Goal: Transaction & Acquisition: Purchase product/service

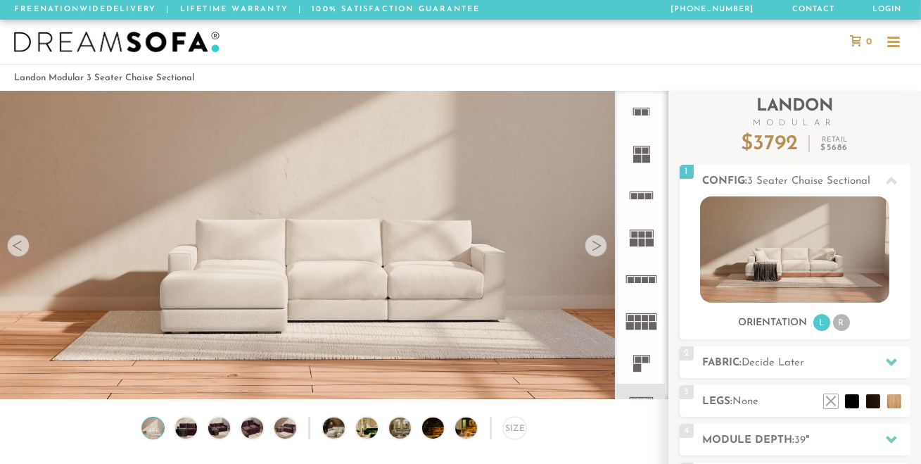
click at [789, 358] on div "Introducing [PERSON_NAME] Modular $ 3792 Retail $ 5686 $ 3792 Retail $ 5686 Ord…" at bounding box center [795, 359] width 231 height 536
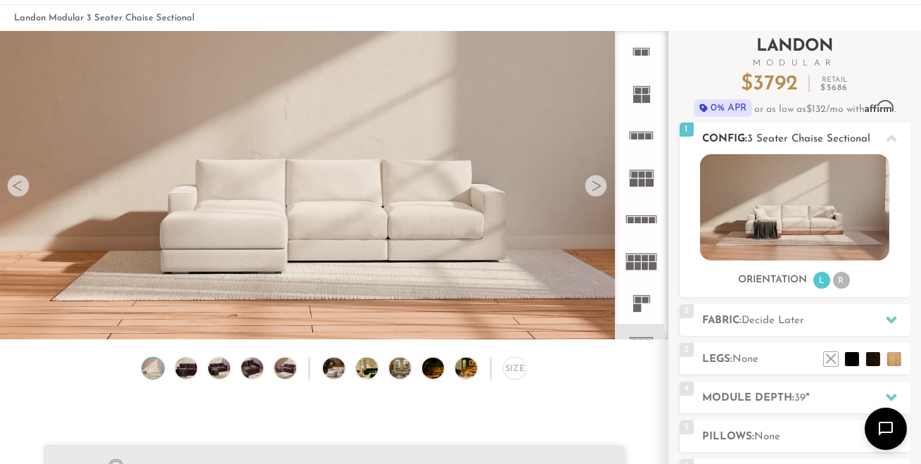
scroll to position [62, 0]
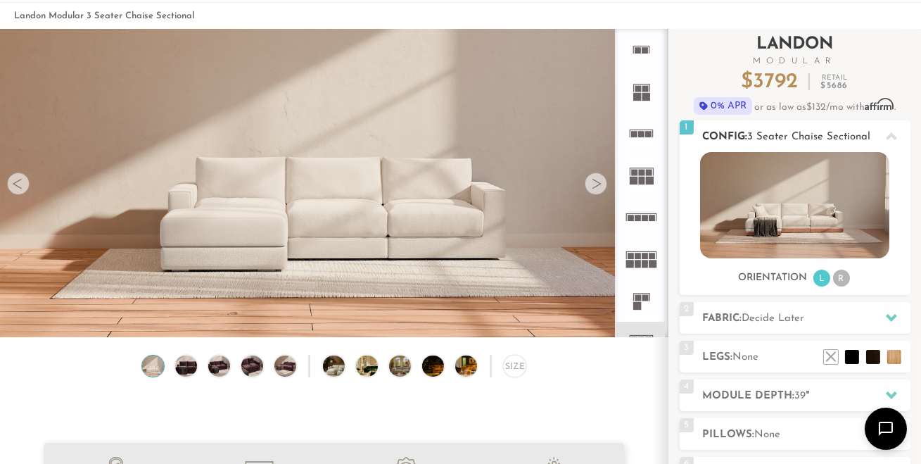
click at [842, 274] on li "R" at bounding box center [841, 277] width 17 height 17
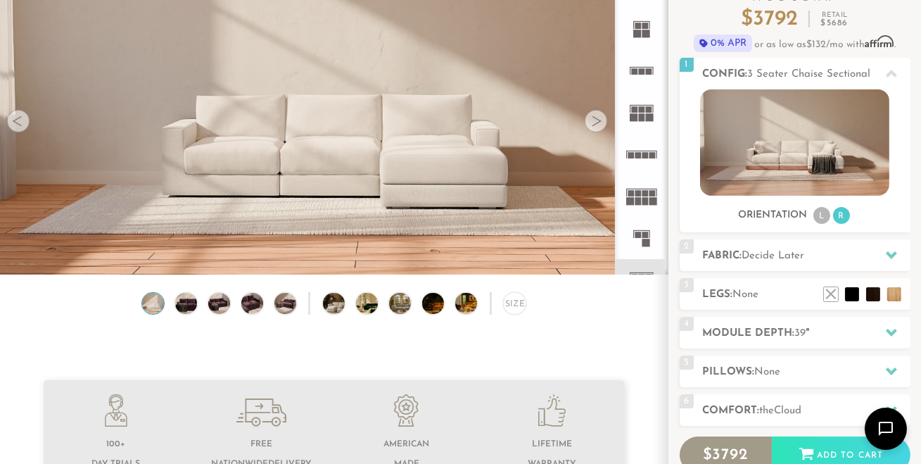
scroll to position [127, 0]
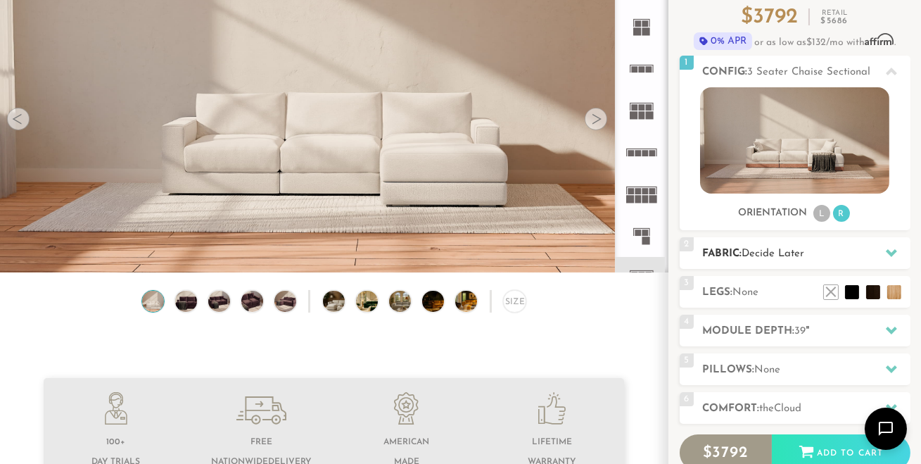
click at [872, 250] on h2 "Fabric: Decide Later" at bounding box center [807, 254] width 208 height 16
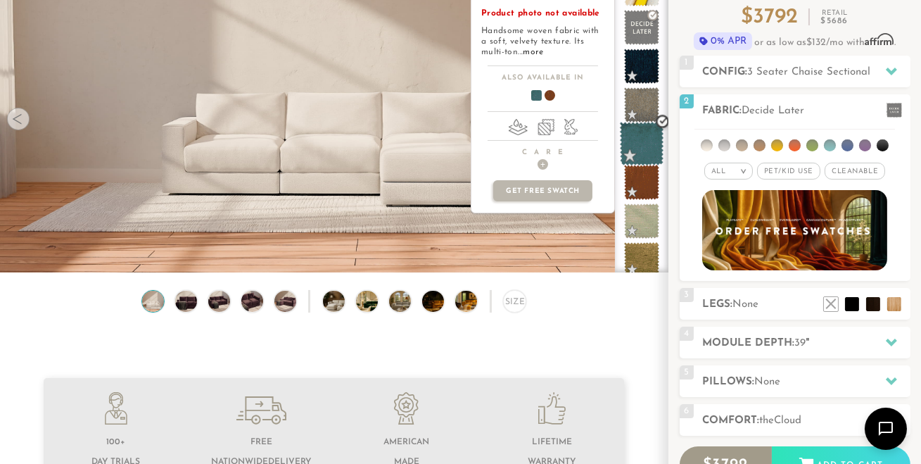
click at [646, 151] on span at bounding box center [642, 144] width 44 height 44
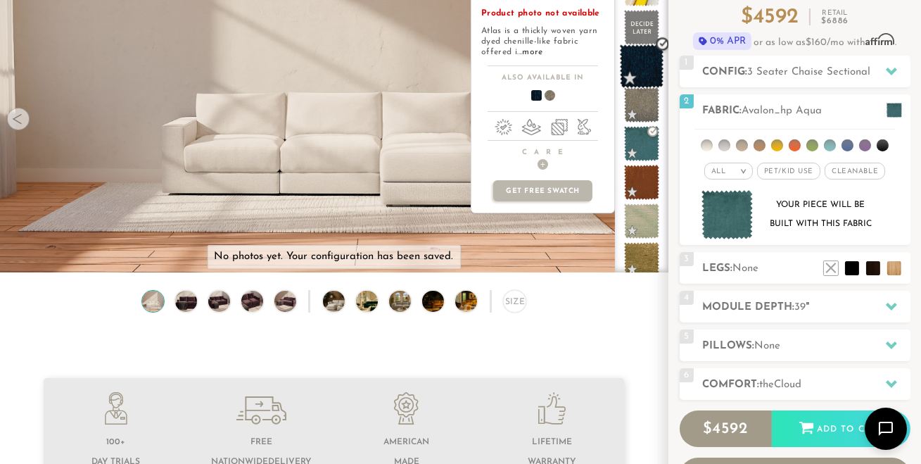
click at [649, 61] on span at bounding box center [642, 66] width 44 height 44
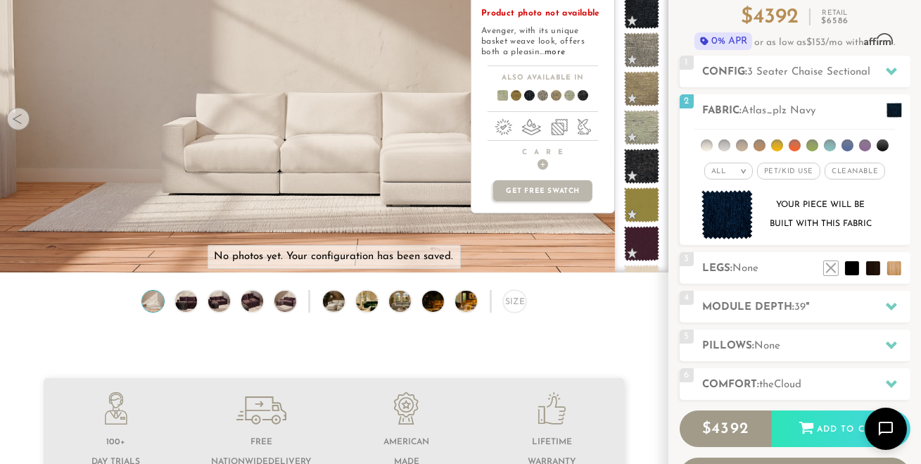
scroll to position [303, 0]
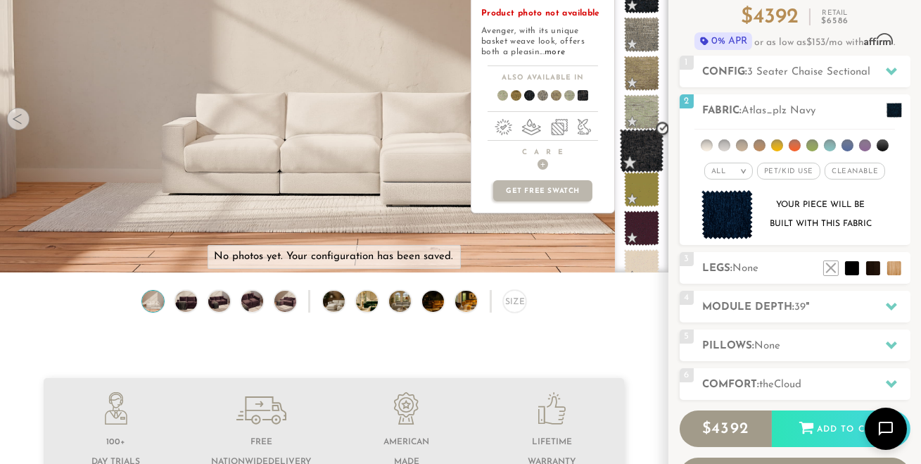
click at [641, 150] on span at bounding box center [642, 151] width 44 height 44
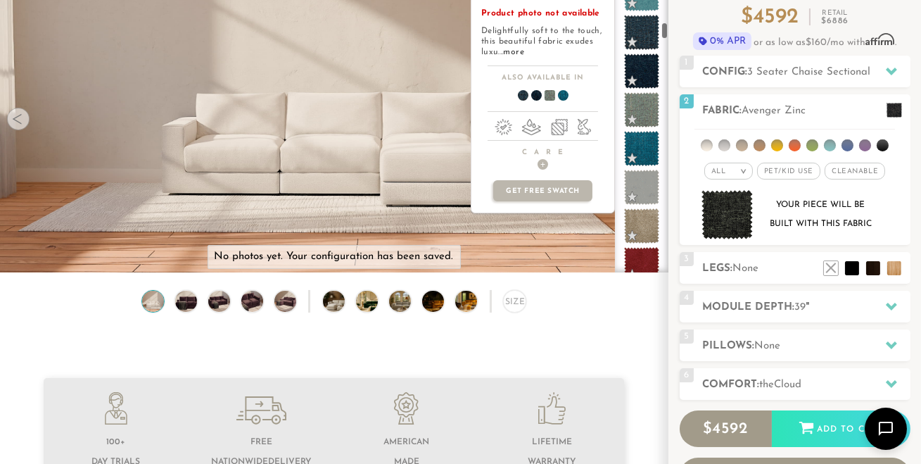
scroll to position [1631, 0]
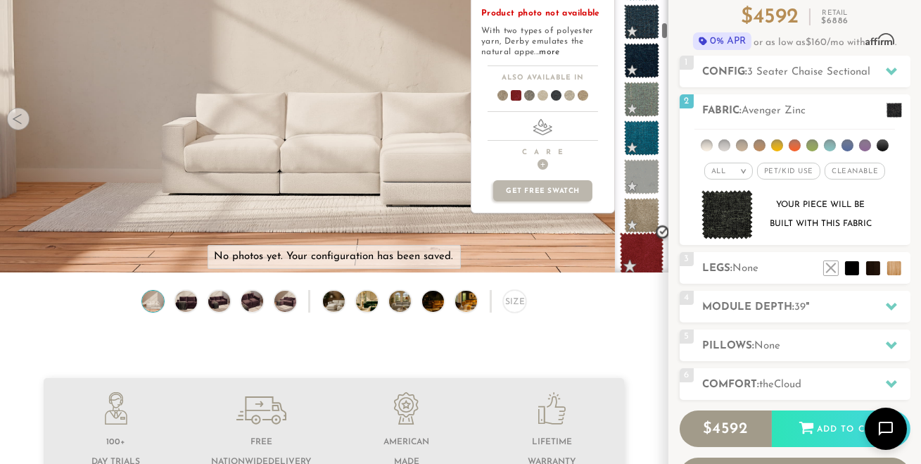
click at [651, 248] on span at bounding box center [642, 254] width 44 height 44
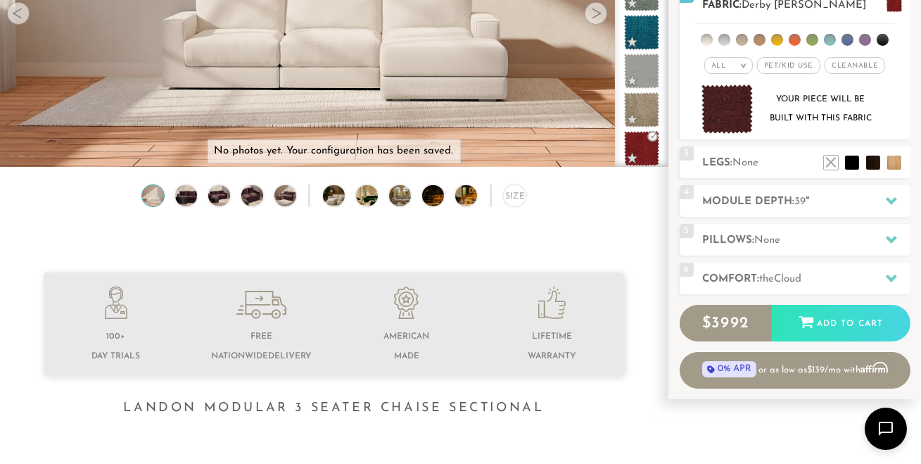
scroll to position [163, 0]
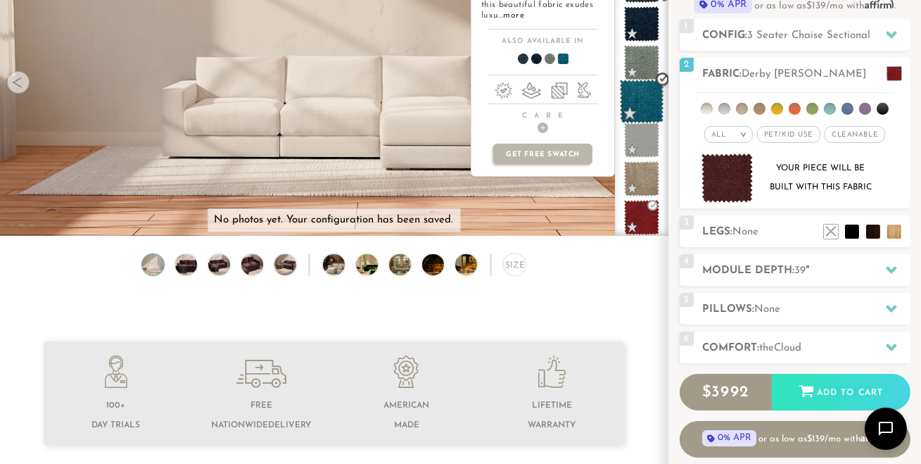
click at [644, 104] on span at bounding box center [642, 102] width 44 height 44
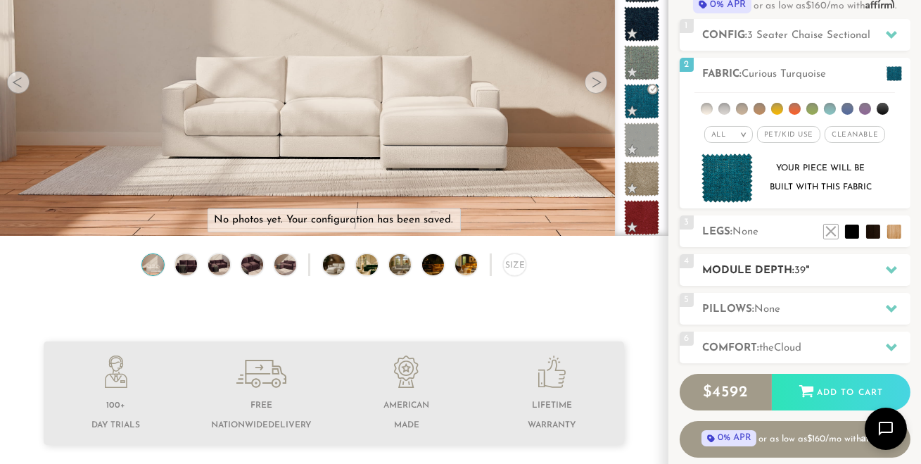
click at [834, 268] on h2 "Module Depth: 39 "" at bounding box center [807, 270] width 208 height 16
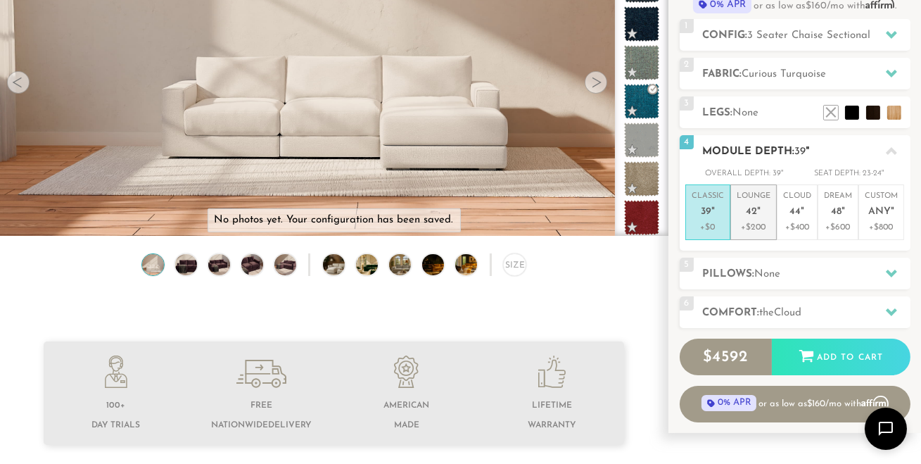
click at [758, 208] on em """ at bounding box center [760, 212] width 4 height 12
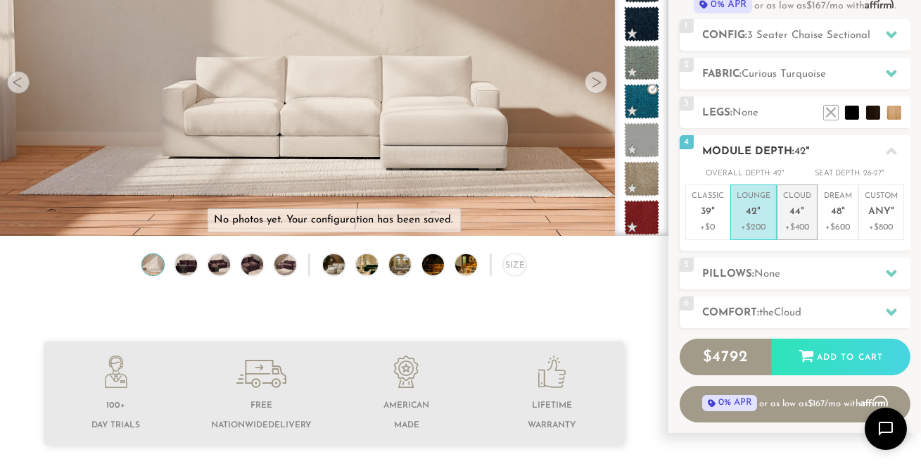
click at [801, 208] on em """ at bounding box center [803, 212] width 4 height 12
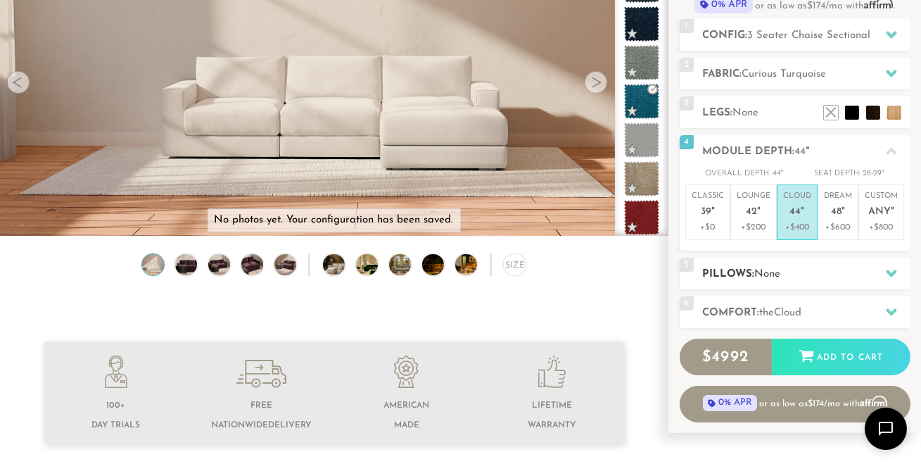
click at [894, 276] on icon at bounding box center [891, 272] width 11 height 11
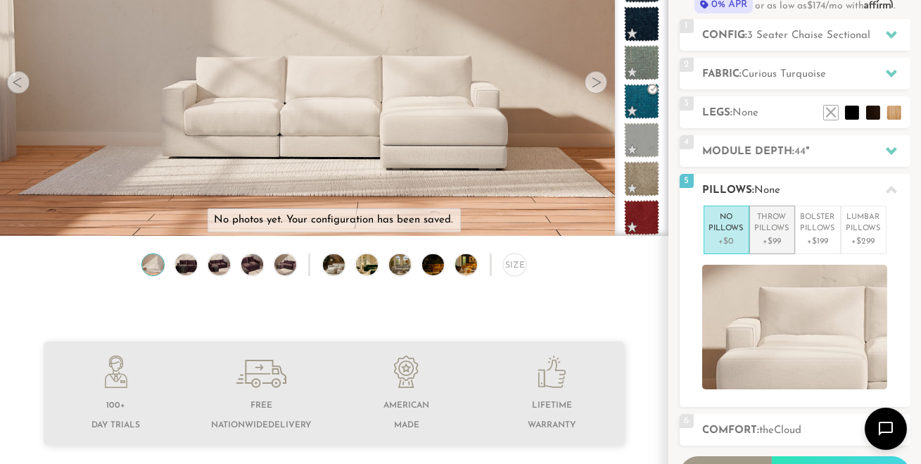
click at [773, 227] on p "Throw Pillows" at bounding box center [772, 223] width 34 height 23
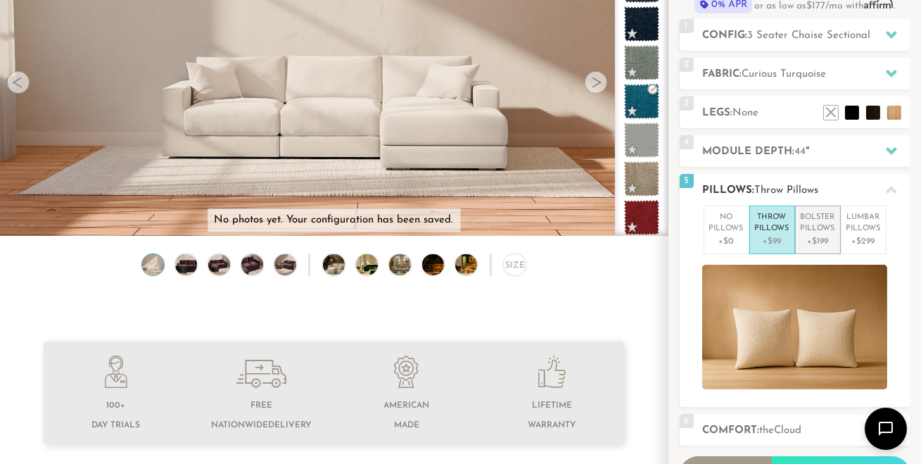
click at [816, 224] on p "Bolster Pillows" at bounding box center [818, 223] width 34 height 23
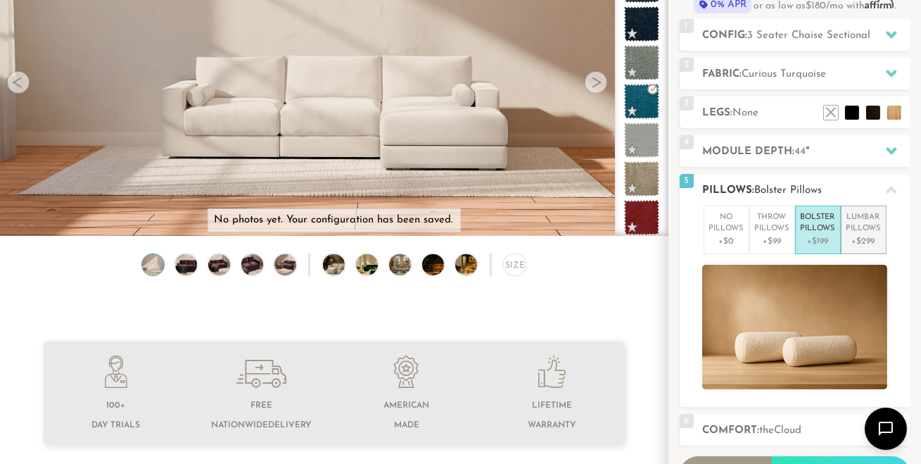
click at [868, 219] on p "Lumbar Pillows" at bounding box center [863, 223] width 34 height 23
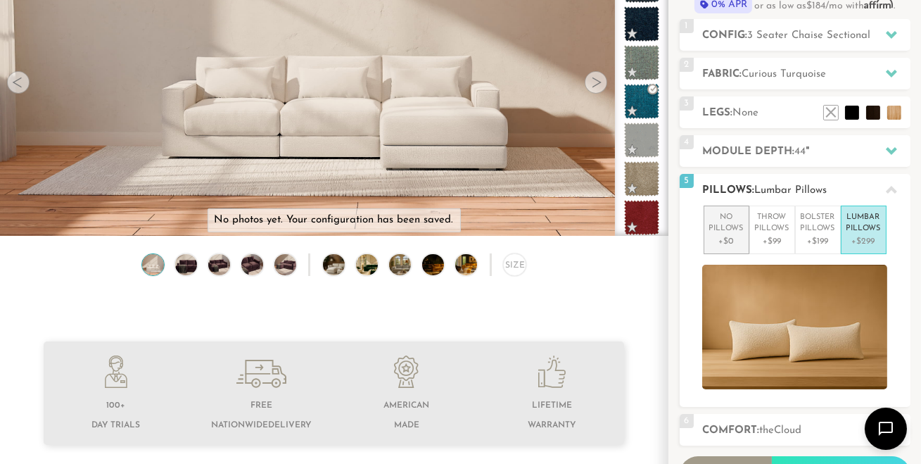
click at [728, 233] on p "No Pillows" at bounding box center [726, 223] width 34 height 23
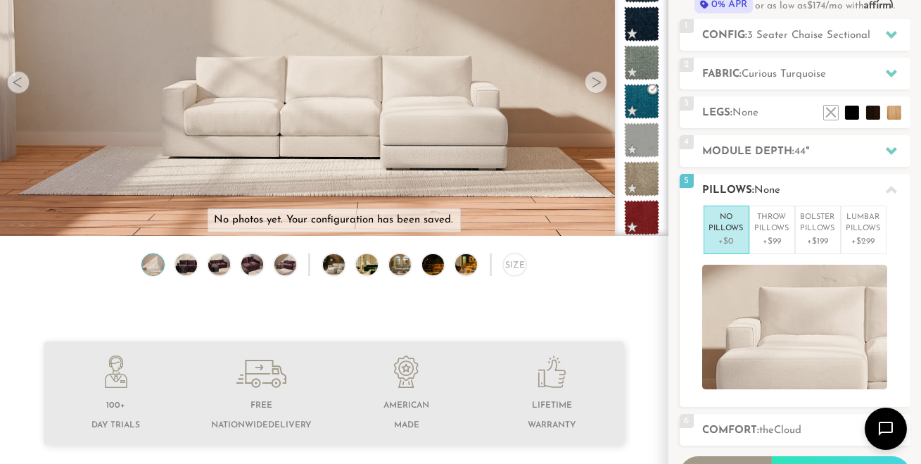
click at [891, 190] on icon at bounding box center [891, 189] width 11 height 11
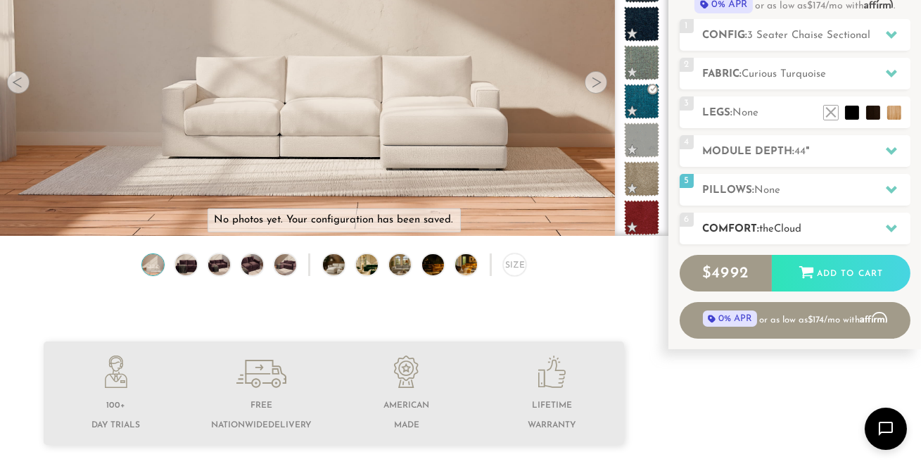
click at [889, 224] on icon at bounding box center [891, 228] width 11 height 8
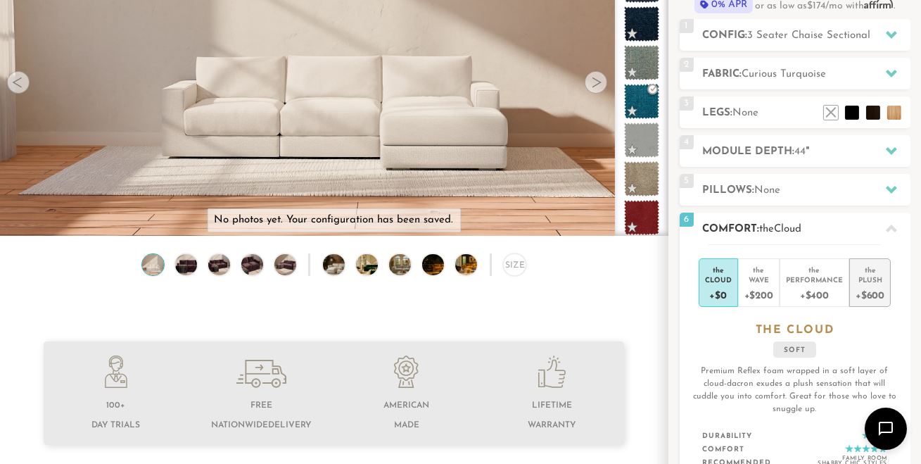
click at [866, 280] on div "Plush" at bounding box center [870, 279] width 29 height 10
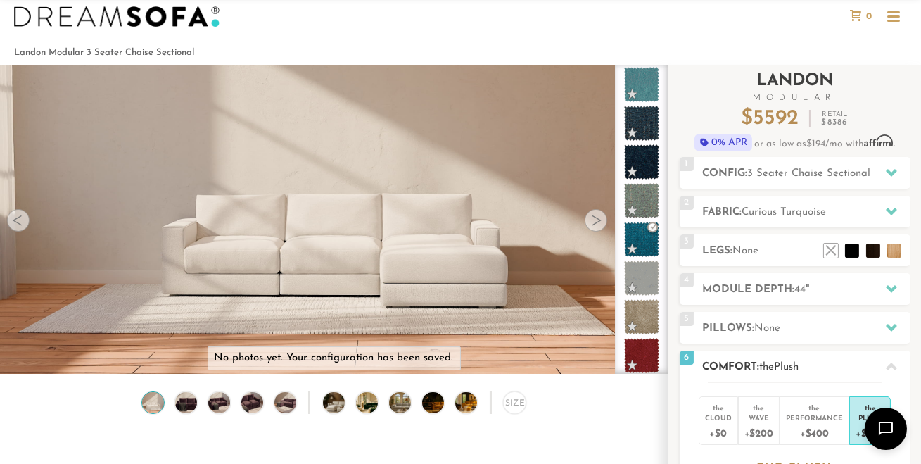
scroll to position [0, 0]
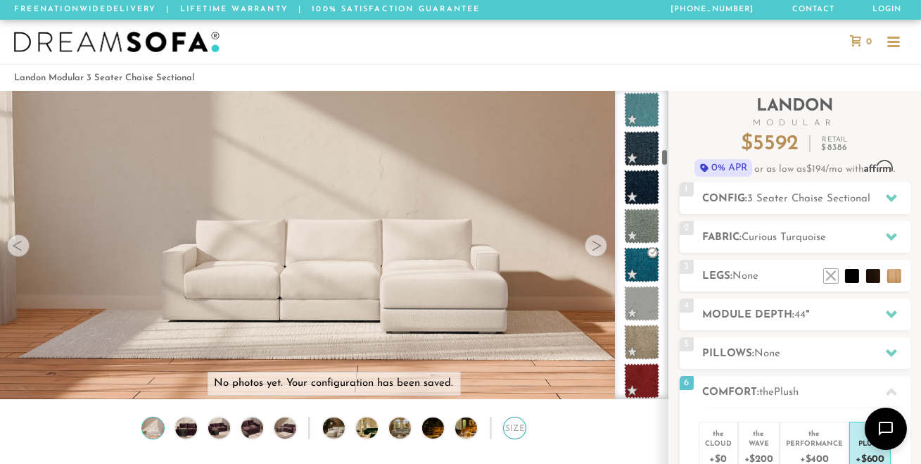
click at [514, 428] on div "Size" at bounding box center [514, 428] width 23 height 23
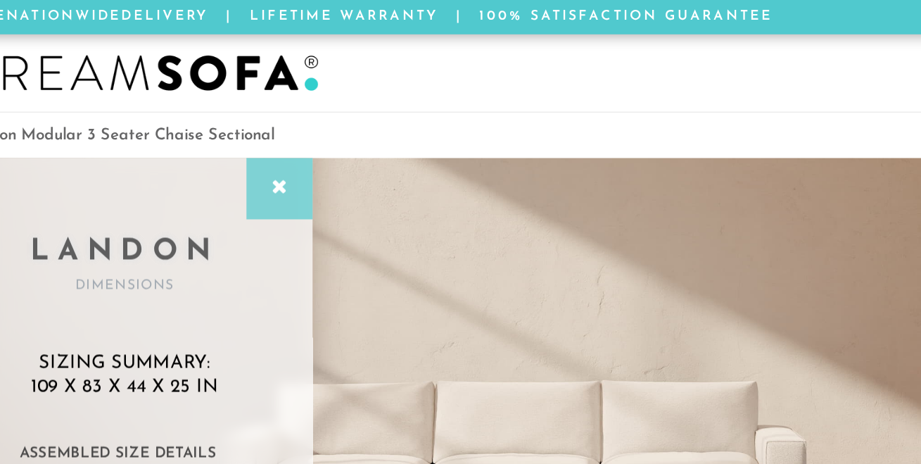
click at [196, 108] on icon at bounding box center [196, 108] width 15 height 11
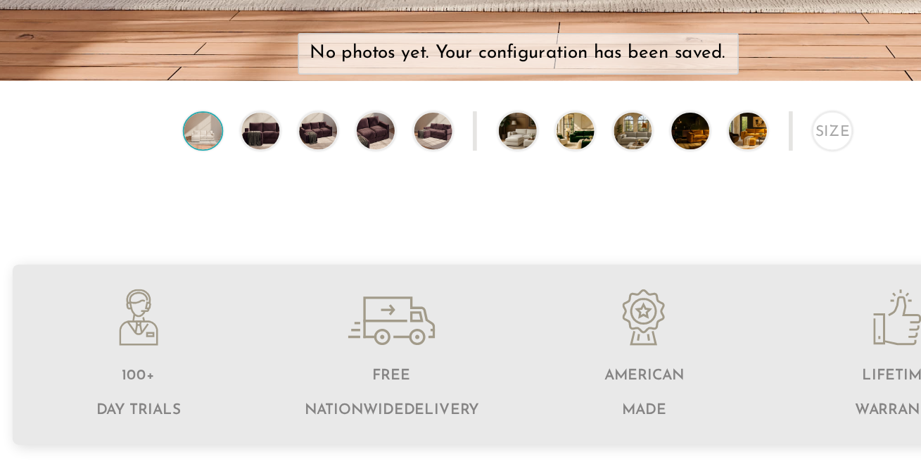
scroll to position [155, 0]
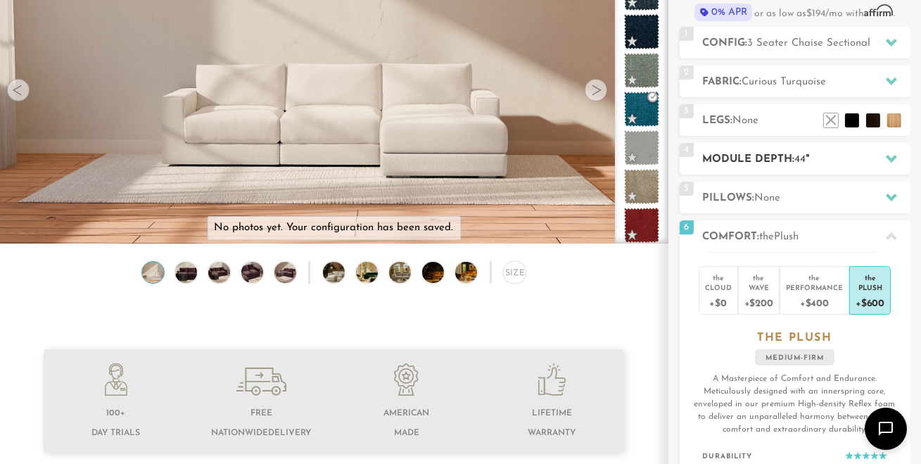
click at [833, 156] on h2 "Module Depth: 44 "" at bounding box center [807, 159] width 208 height 16
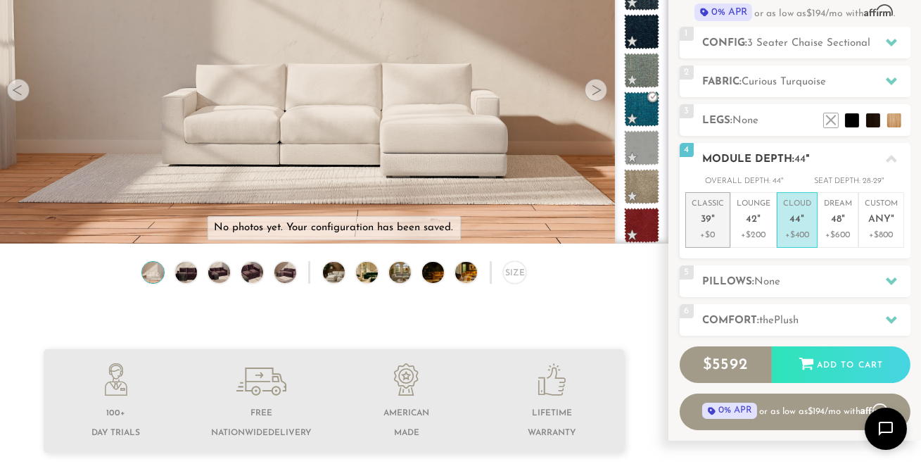
click at [709, 223] on span "39" at bounding box center [706, 220] width 11 height 12
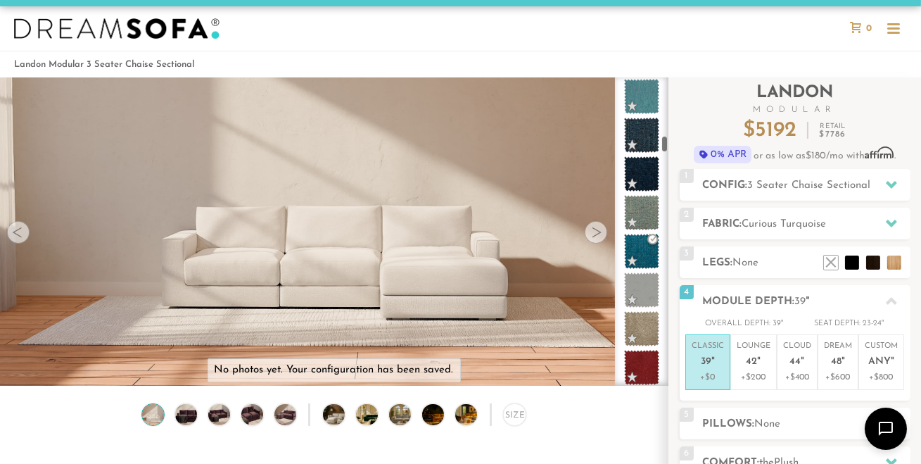
scroll to position [0, 0]
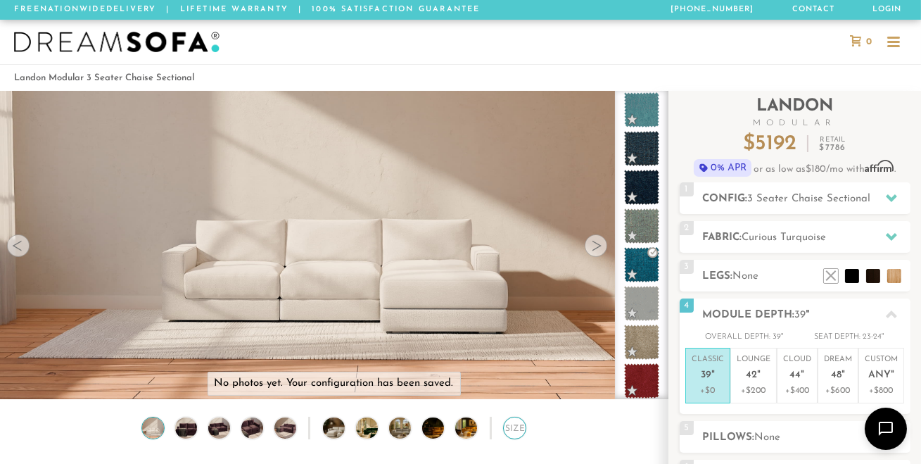
click at [518, 431] on div "Size" at bounding box center [514, 428] width 23 height 23
